Goal: Task Accomplishment & Management: Use online tool/utility

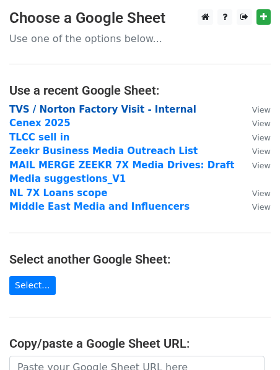
click at [134, 112] on strong "TVS / Norton Factory Visit - Internal" at bounding box center [102, 109] width 187 height 11
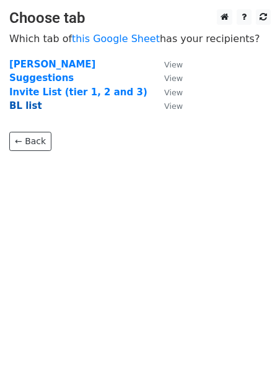
click at [35, 102] on strong "BL list" at bounding box center [25, 105] width 33 height 11
click at [27, 106] on strong "BL list" at bounding box center [25, 105] width 33 height 11
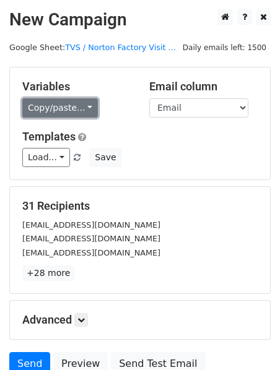
click at [72, 98] on link "Copy/paste..." at bounding box center [59, 107] width 75 height 19
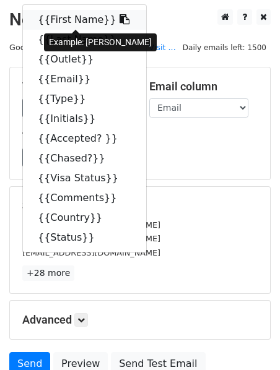
click at [77, 21] on link "{{First Name}}" at bounding box center [84, 20] width 123 height 20
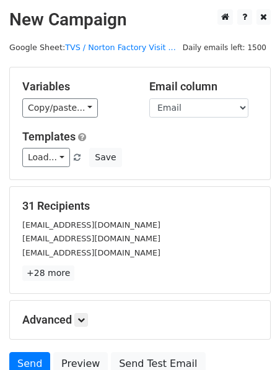
scroll to position [17, 0]
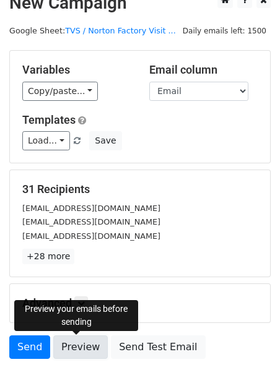
click at [79, 341] on link "Preview" at bounding box center [80, 347] width 54 height 24
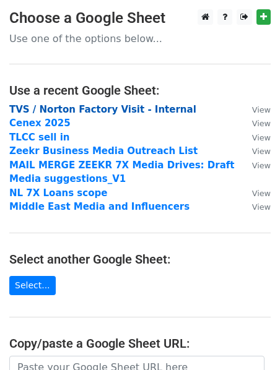
click at [145, 111] on strong "TVS / Norton Factory Visit - Internal" at bounding box center [102, 109] width 187 height 11
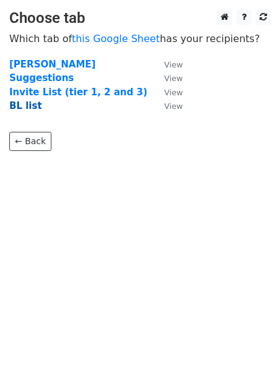
click at [32, 106] on strong "BL list" at bounding box center [25, 105] width 33 height 11
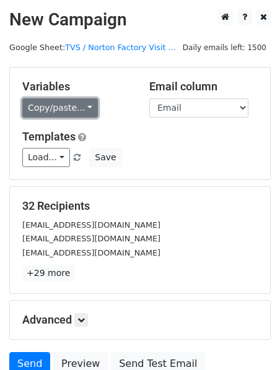
click at [83, 103] on link "Copy/paste..." at bounding box center [59, 107] width 75 height 19
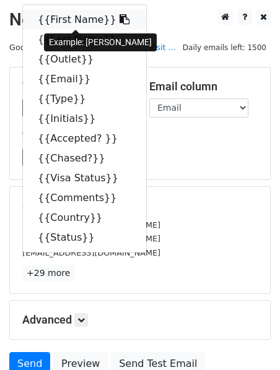
click at [69, 17] on link "{{First Name}}" at bounding box center [84, 20] width 123 height 20
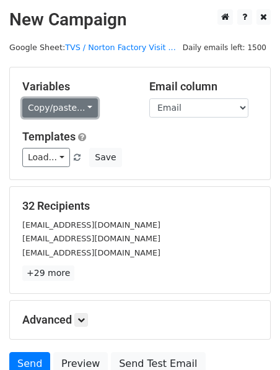
click at [73, 108] on link "Copy/paste..." at bounding box center [59, 107] width 75 height 19
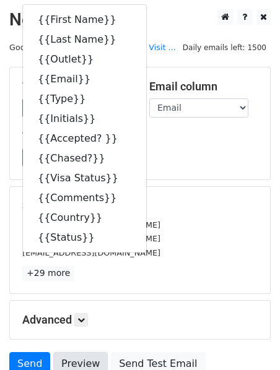
click at [73, 353] on link "Preview" at bounding box center [80, 364] width 54 height 24
click at [184, 259] on div "amesduong@gmail.com" at bounding box center [140, 253] width 254 height 14
